Goal: Task Accomplishment & Management: Use online tool/utility

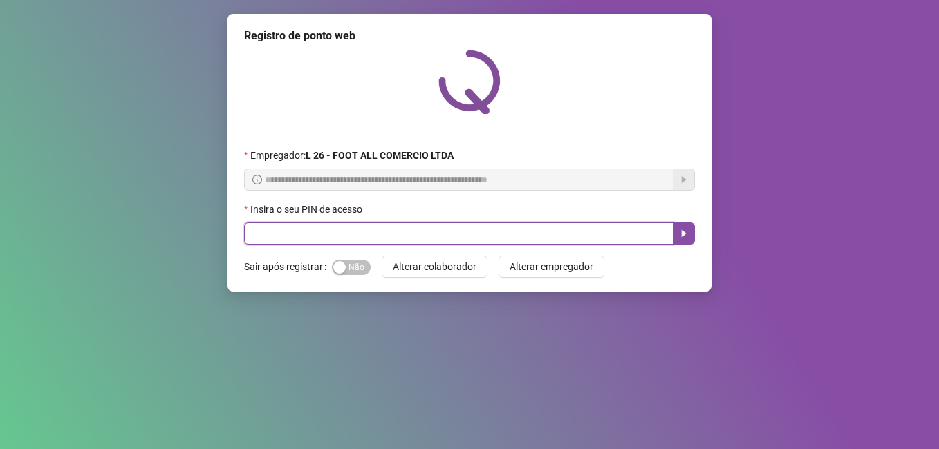
click at [337, 238] on input "text" at bounding box center [458, 234] width 429 height 22
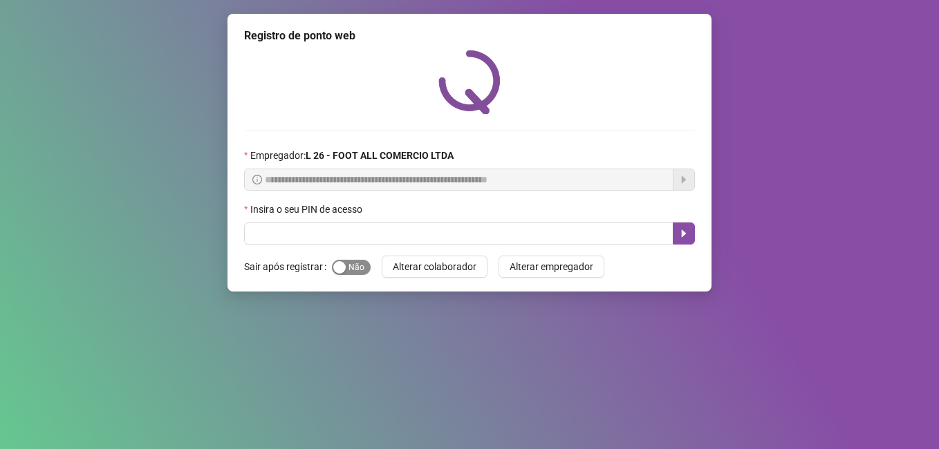
click at [342, 265] on div "button" at bounding box center [339, 267] width 12 height 12
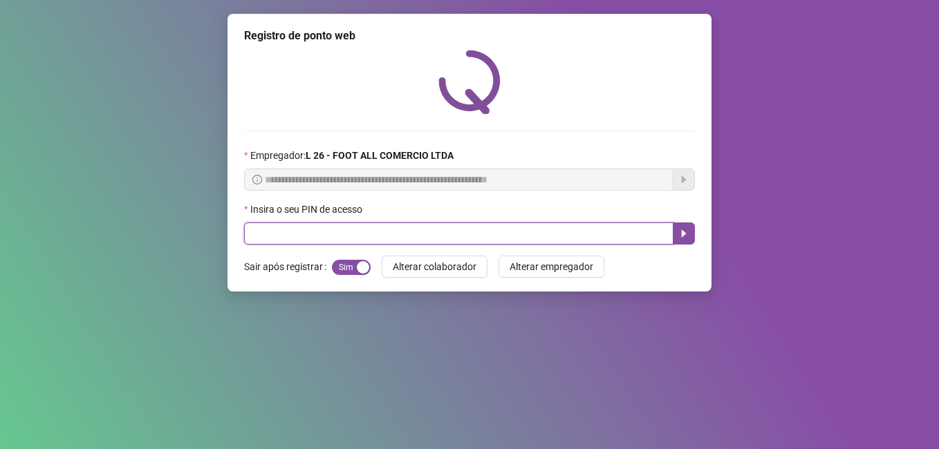
click at [357, 239] on input "text" at bounding box center [458, 234] width 429 height 22
type input "*****"
click at [679, 230] on icon "caret-right" at bounding box center [683, 233] width 11 height 11
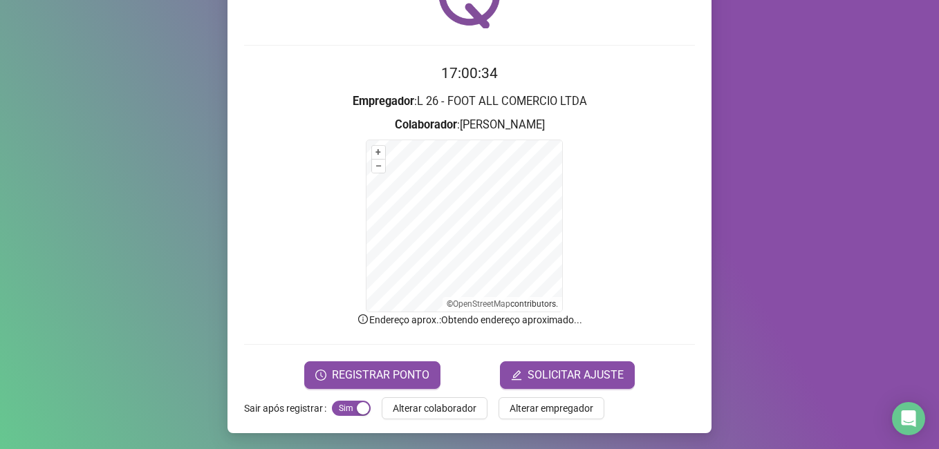
scroll to position [86, 0]
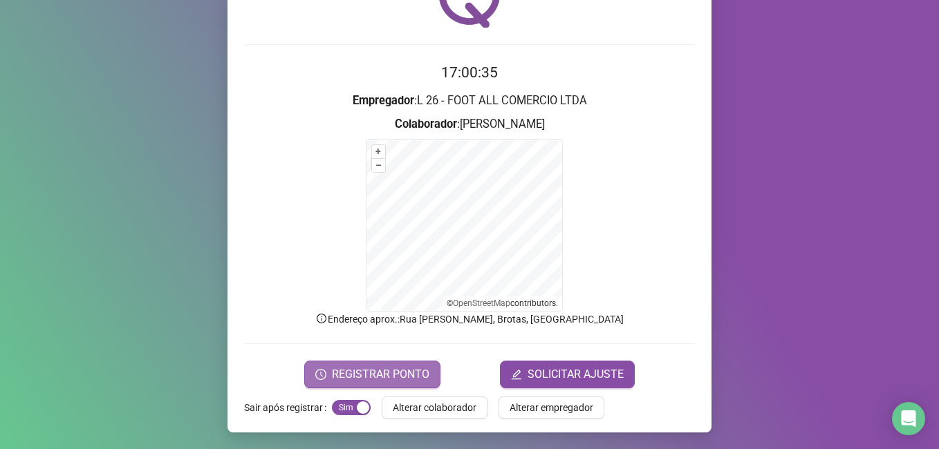
click at [401, 366] on span "REGISTRAR PONTO" at bounding box center [381, 374] width 98 height 17
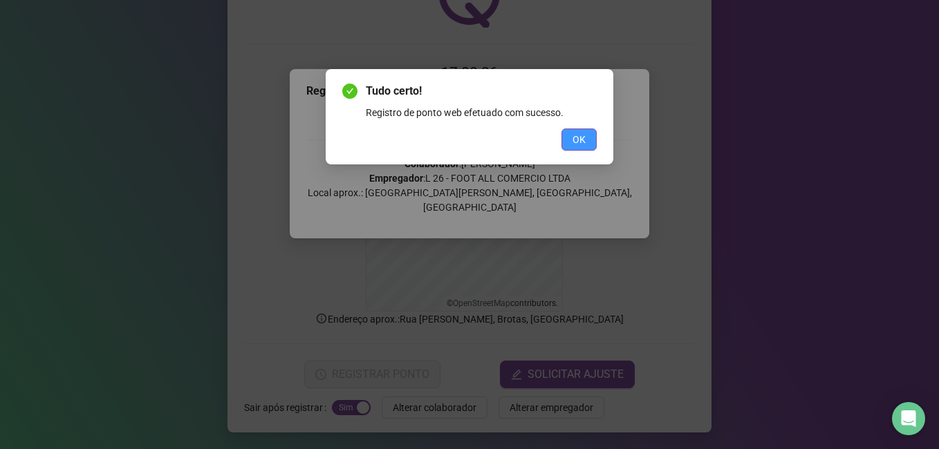
click at [575, 132] on span "OK" at bounding box center [579, 139] width 13 height 15
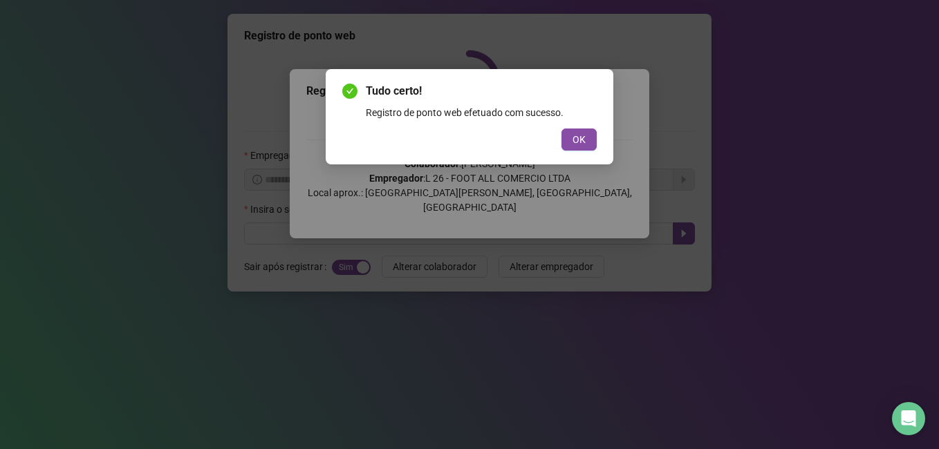
scroll to position [0, 0]
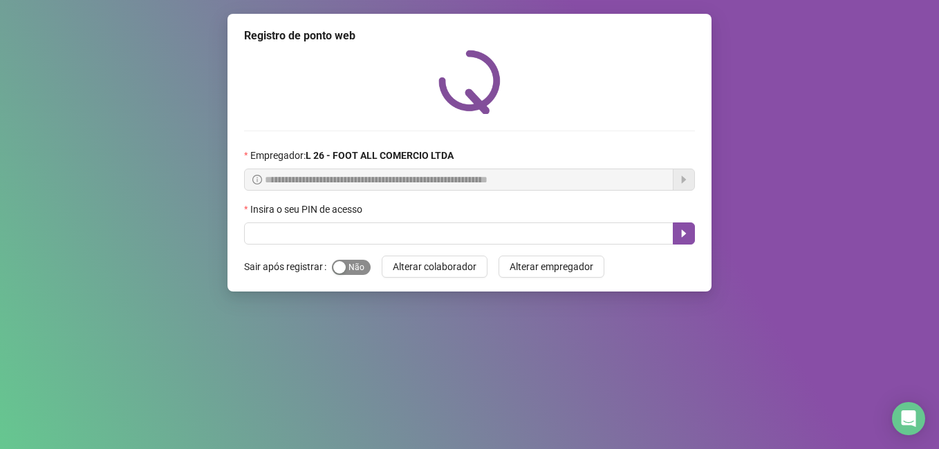
click at [357, 268] on span "Sim Não" at bounding box center [351, 267] width 39 height 15
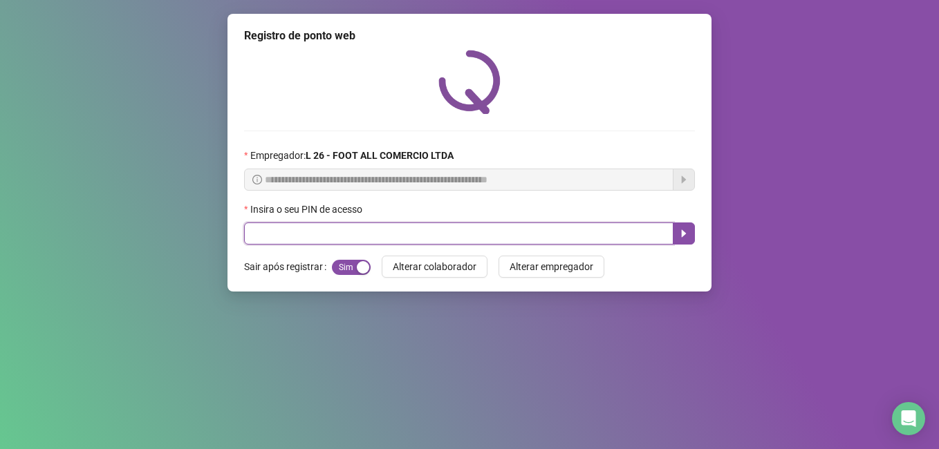
click at [344, 240] on input "text" at bounding box center [458, 234] width 429 height 22
type input "*****"
click at [687, 233] on icon "caret-right" at bounding box center [683, 233] width 11 height 11
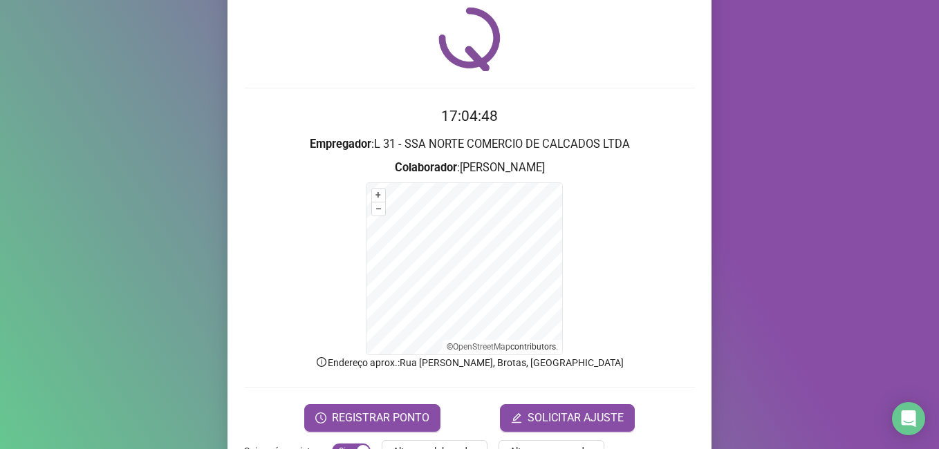
scroll to position [86, 0]
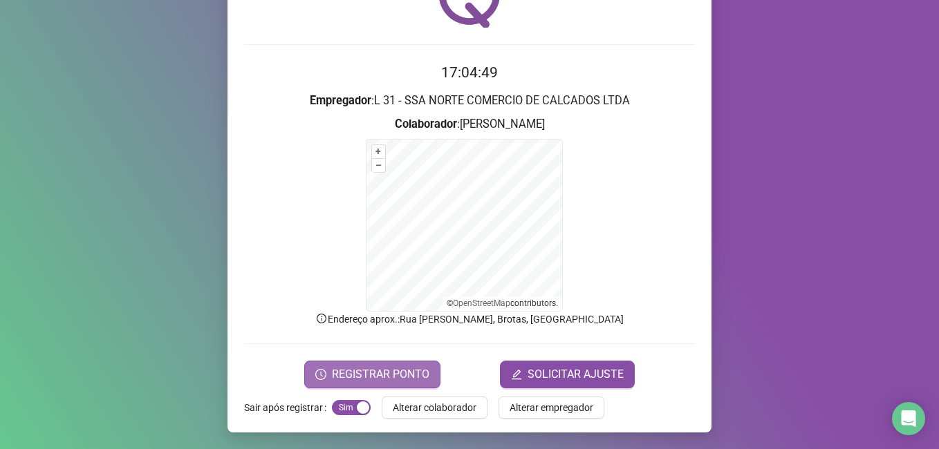
click at [358, 373] on span "REGISTRAR PONTO" at bounding box center [381, 374] width 98 height 17
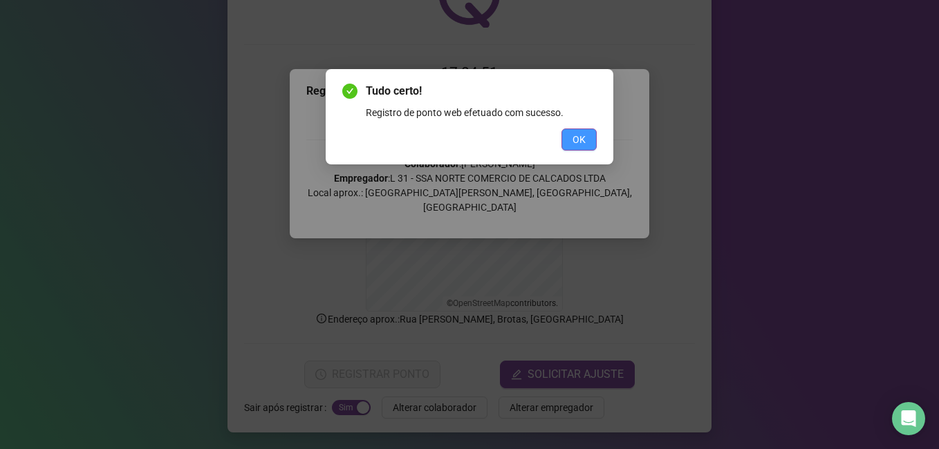
click at [591, 137] on button "OK" at bounding box center [578, 140] width 35 height 22
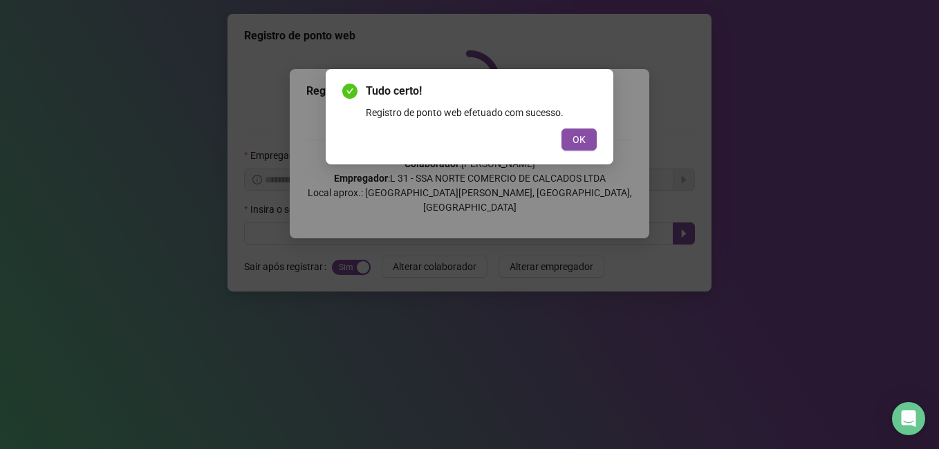
scroll to position [0, 0]
